Goal: Task Accomplishment & Management: Use online tool/utility

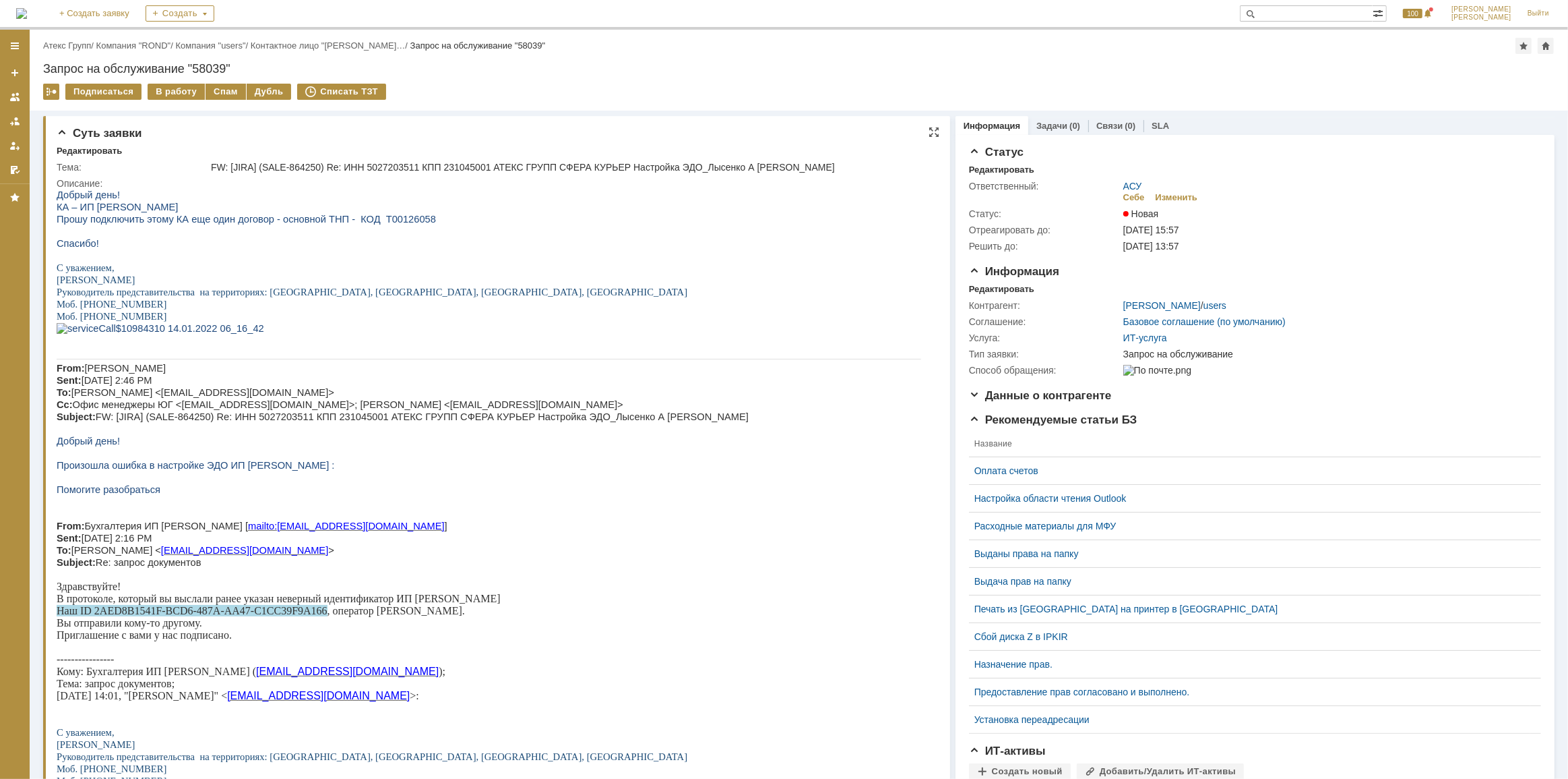
click at [383, 217] on span "Прошу подключить этому КА еще один договор - основной ТНП - КОД Т00126058" at bounding box center [245, 218] width 379 height 11
copy span "Т00126058"
click at [217, 641] on p "Здравствуйте! В протоколе, который вы выслали ранее указан неверный идентификат…" at bounding box center [488, 610] width 864 height 60
click at [439, 641] on p "Здравствуйте! В протоколе, который вы выслали ранее указан неверный идентификат…" at bounding box center [488, 610] width 864 height 60
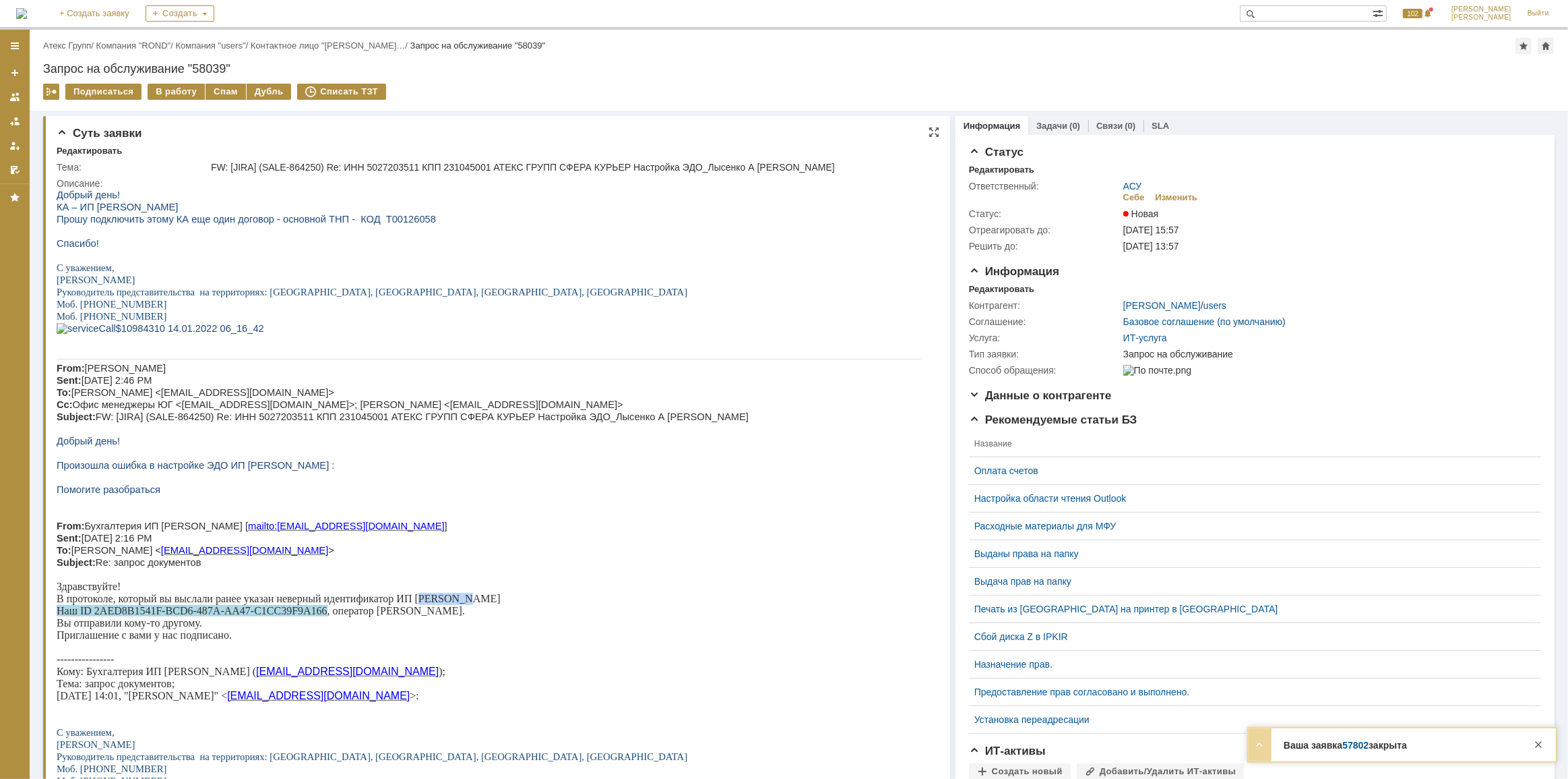
click at [439, 641] on p "Здравствуйте! В протоколе, который вы выслали ранее указан неверный идентификат…" at bounding box center [488, 610] width 864 height 60
copy p "[PERSON_NAME]"
click at [534, 298] on p "Руководитель представительства на территориях: [GEOGRAPHIC_DATA], [GEOGRAPHIC_D…" at bounding box center [488, 291] width 864 height 12
click at [182, 88] on div "В работу" at bounding box center [176, 92] width 57 height 16
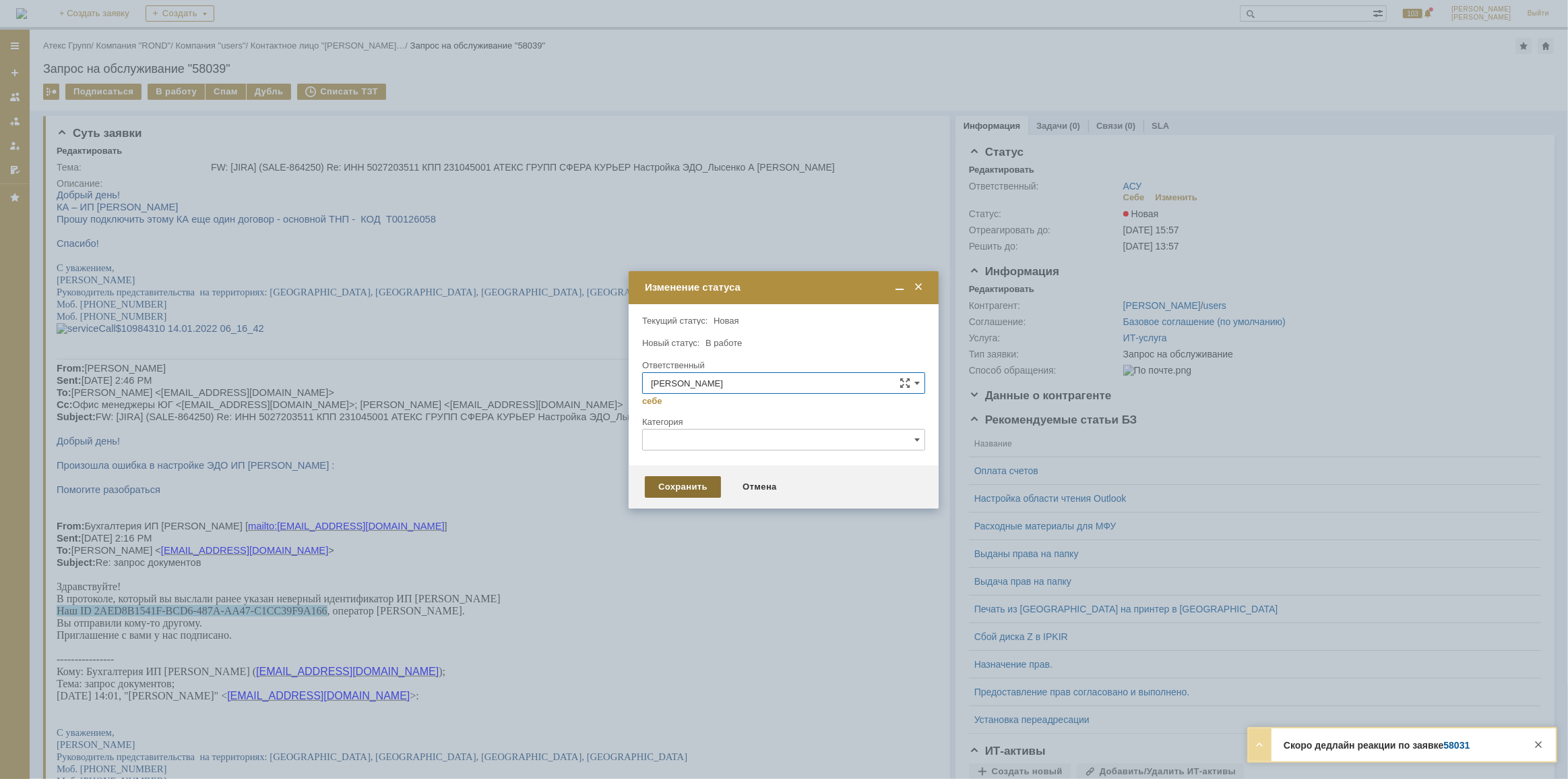
click at [680, 478] on div "Сохранить" at bounding box center [682, 486] width 76 height 21
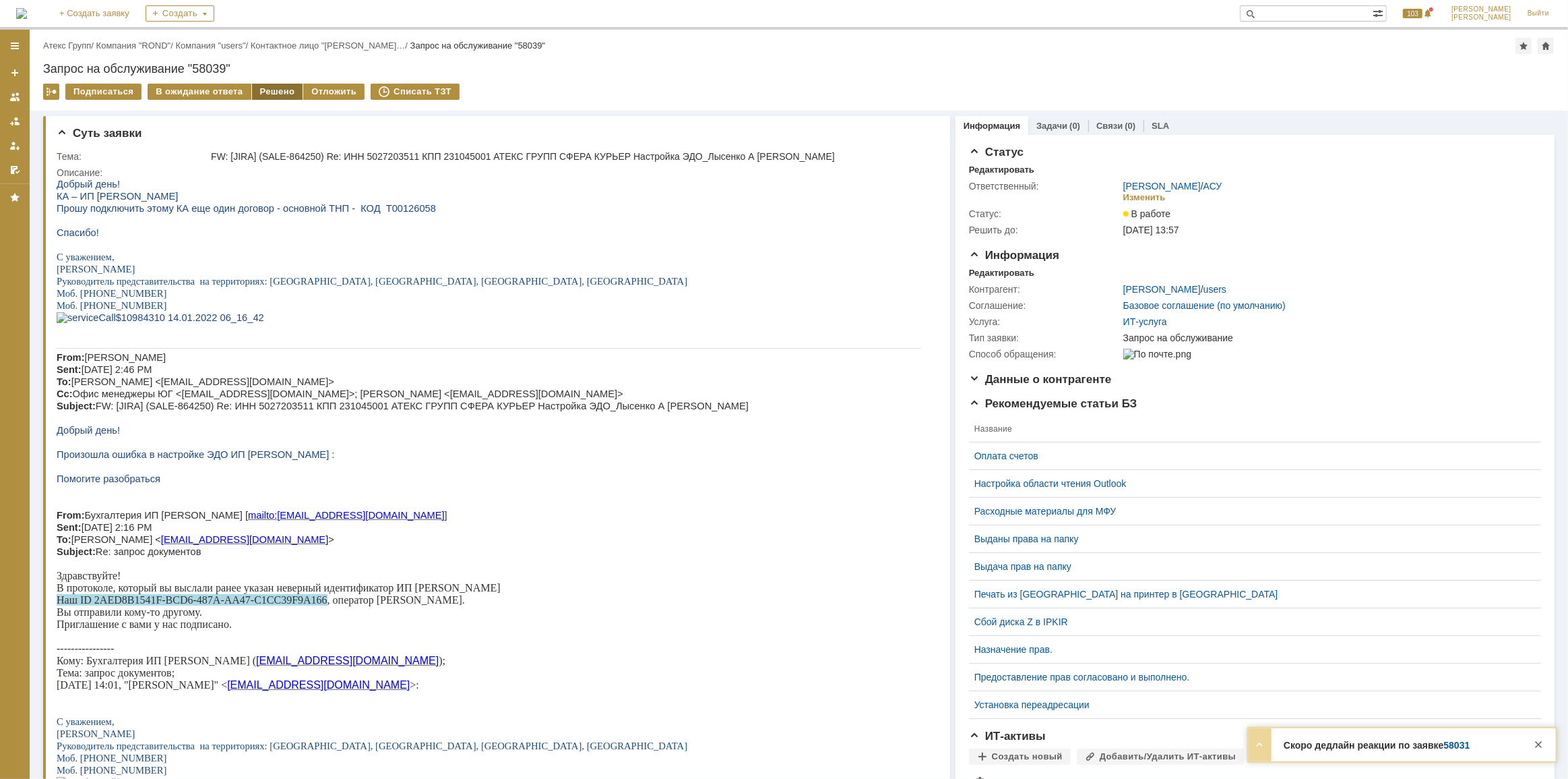
click at [270, 96] on div "Решено" at bounding box center [277, 92] width 51 height 16
